Goal: Information Seeking & Learning: Learn about a topic

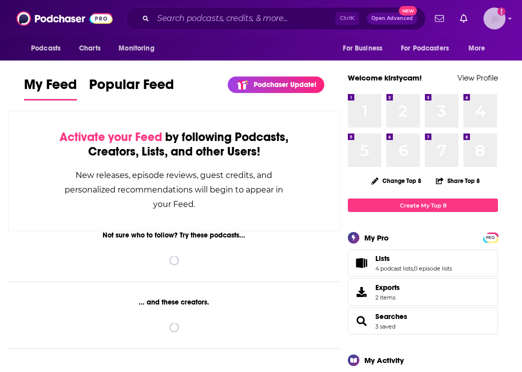
click at [496, 16] on img "Logged in as kirstycam" at bounding box center [494, 19] width 22 height 22
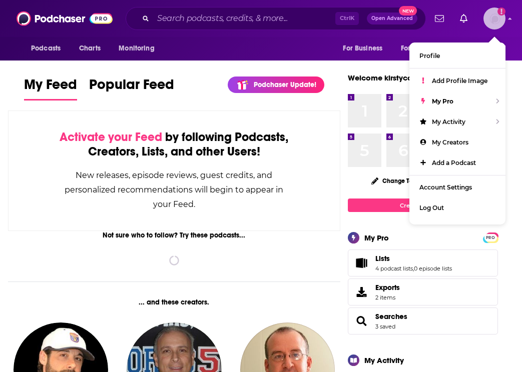
click at [496, 16] on img "Logged in as kirstycam" at bounding box center [494, 19] width 22 height 22
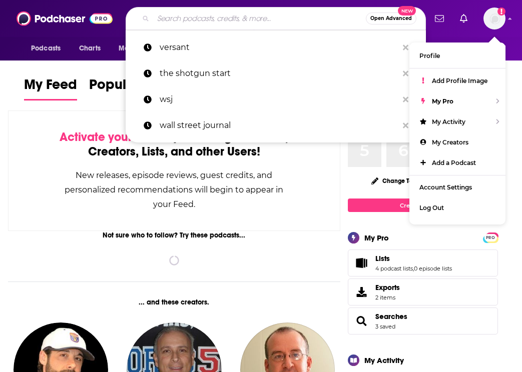
click at [181, 23] on input "Search podcasts, credits, & more..." at bounding box center [259, 19] width 213 height 16
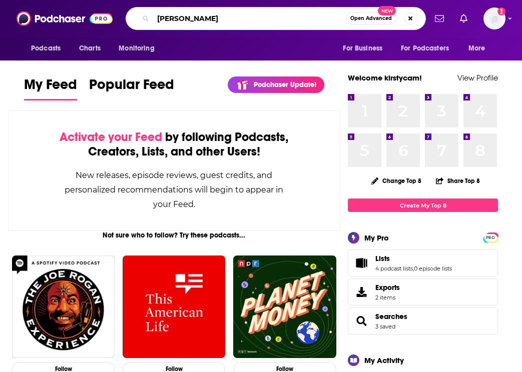
type input "[PERSON_NAME]"
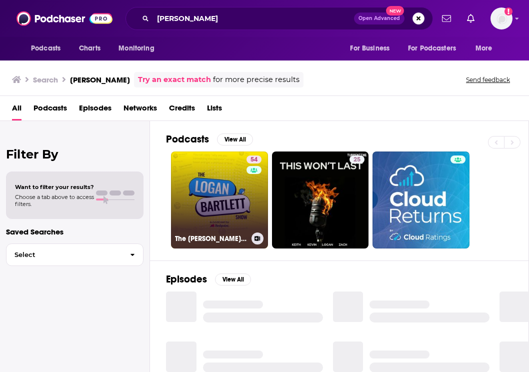
click at [225, 199] on link "54 The [PERSON_NAME] Show" at bounding box center [219, 200] width 97 height 97
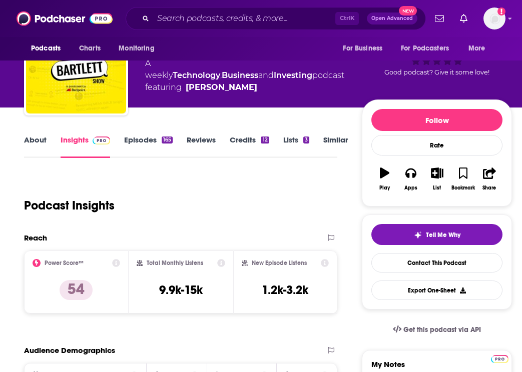
scroll to position [50, 0]
